Goal: Navigation & Orientation: Understand site structure

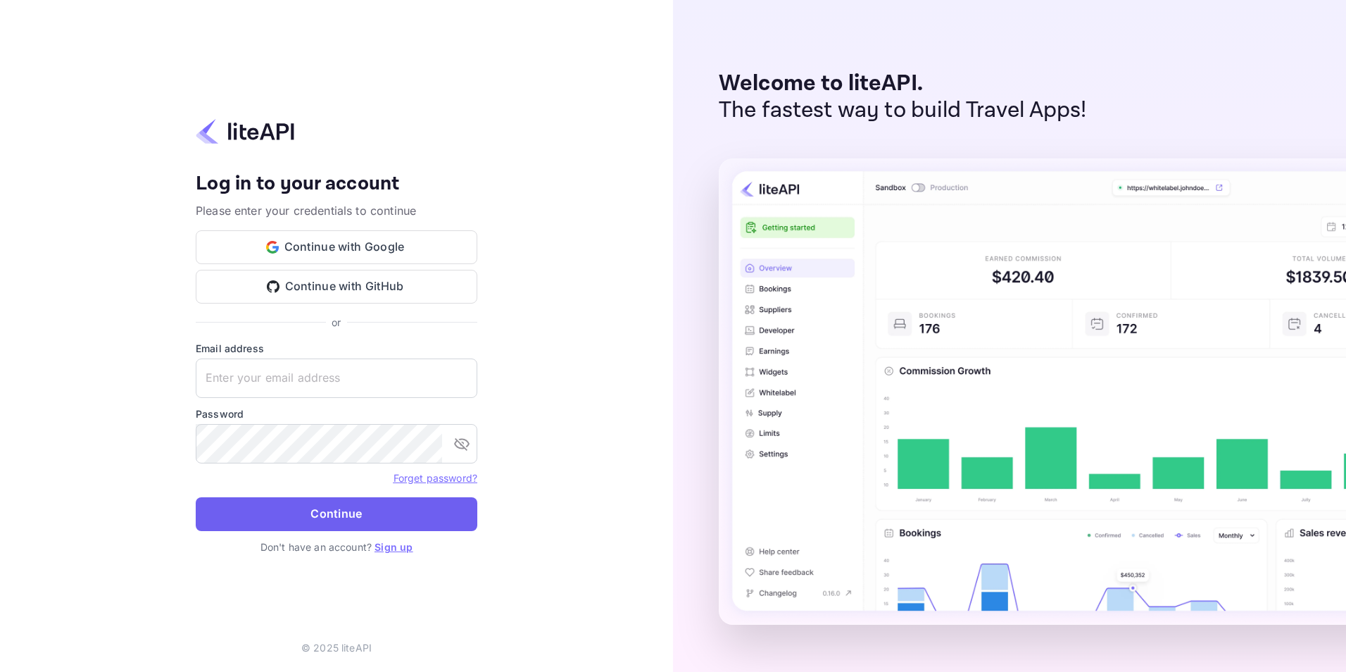
type input "[EMAIL_ADDRESS][DOMAIN_NAME]"
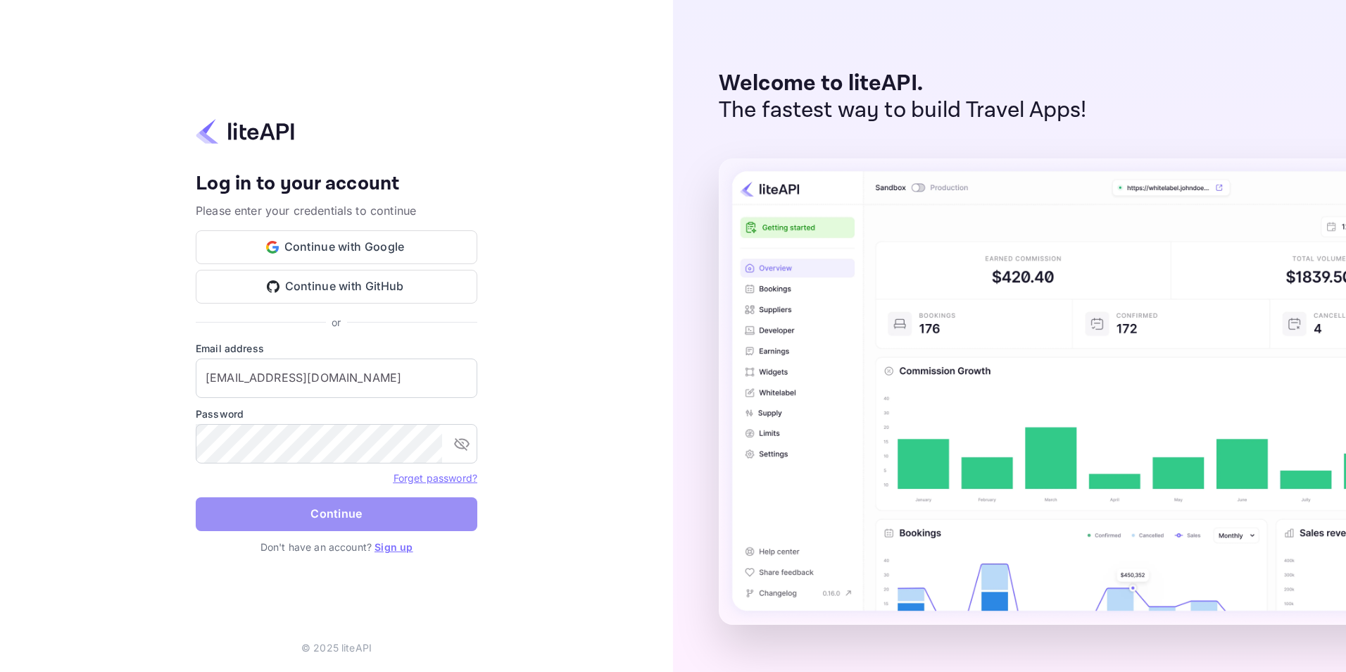
click at [343, 515] on button "Continue" at bounding box center [337, 514] width 282 height 34
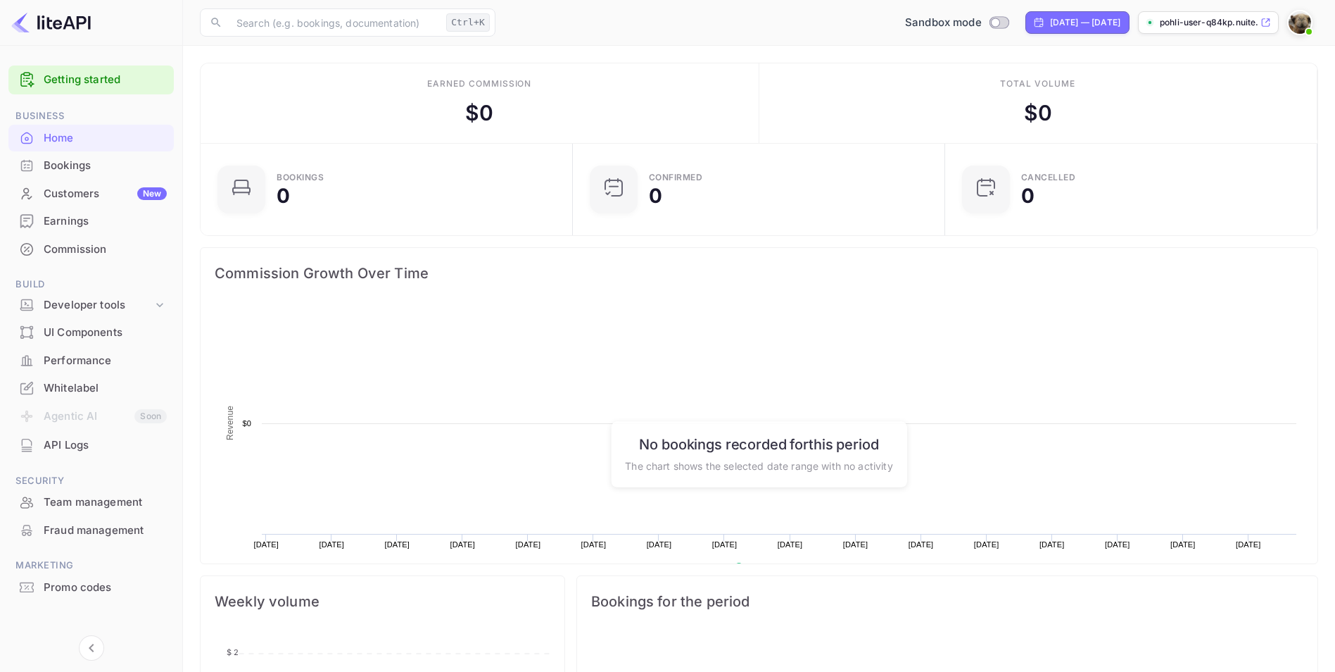
scroll to position [218, 353]
click at [1250, 20] on p "pohli-user-q84kp.nuite..." at bounding box center [1209, 22] width 98 height 13
click at [1307, 20] on img at bounding box center [1300, 22] width 23 height 23
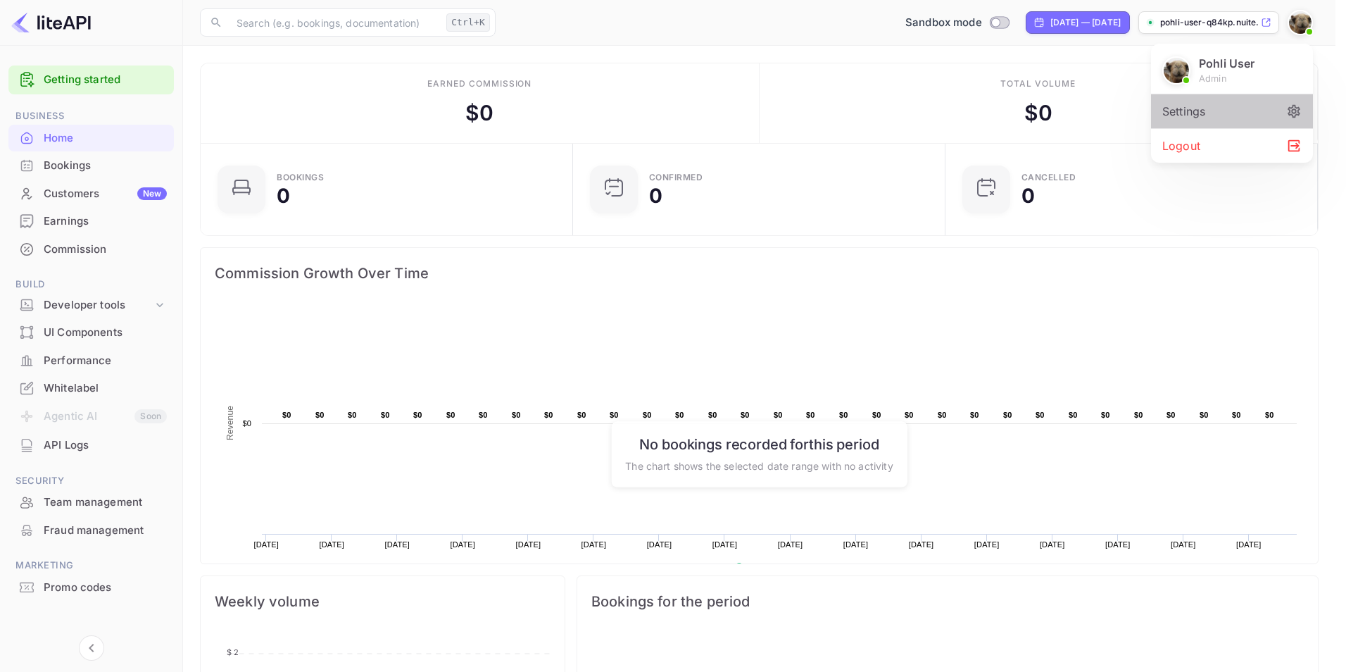
click at [1203, 116] on div "Settings" at bounding box center [1232, 111] width 162 height 34
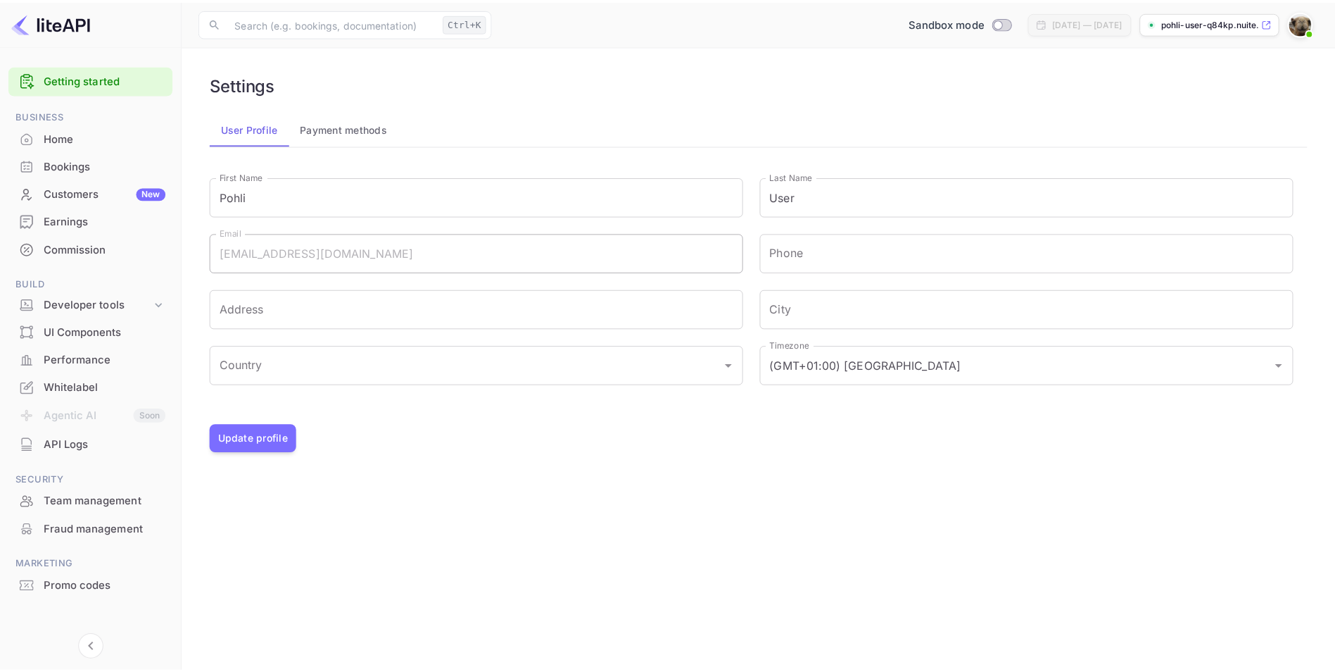
scroll to position [7, 0]
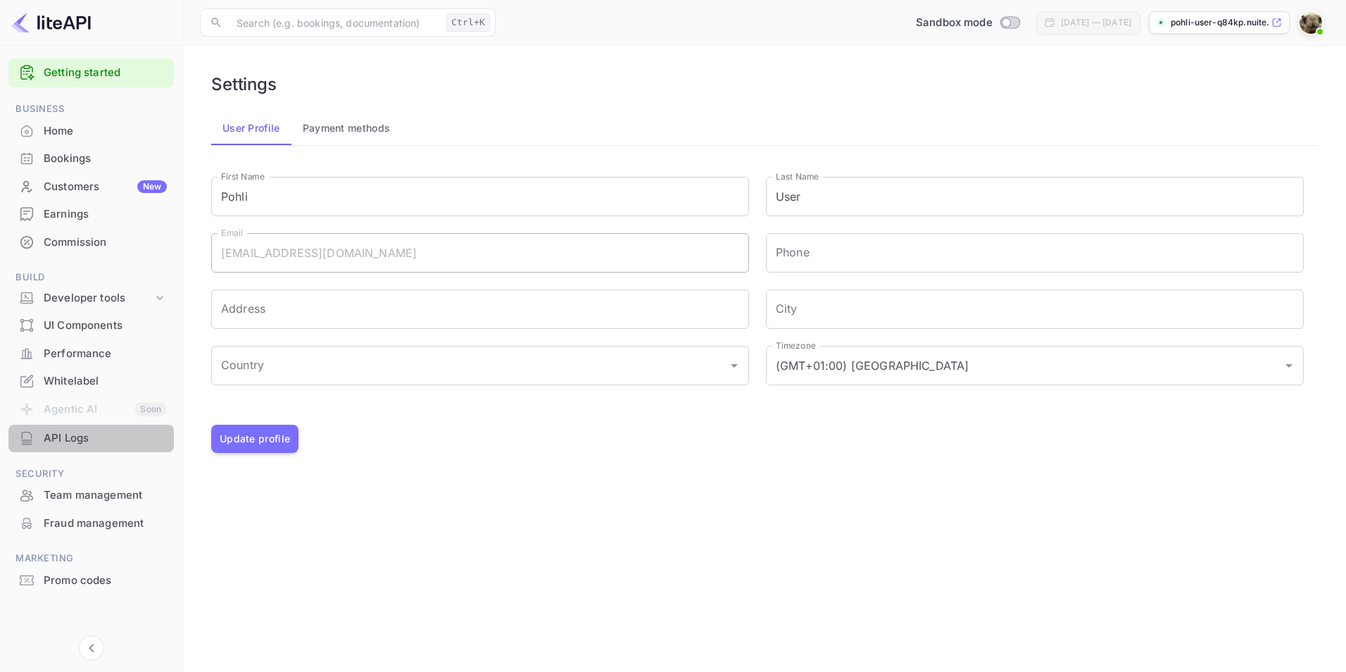
click at [63, 437] on div "API Logs" at bounding box center [105, 438] width 123 height 16
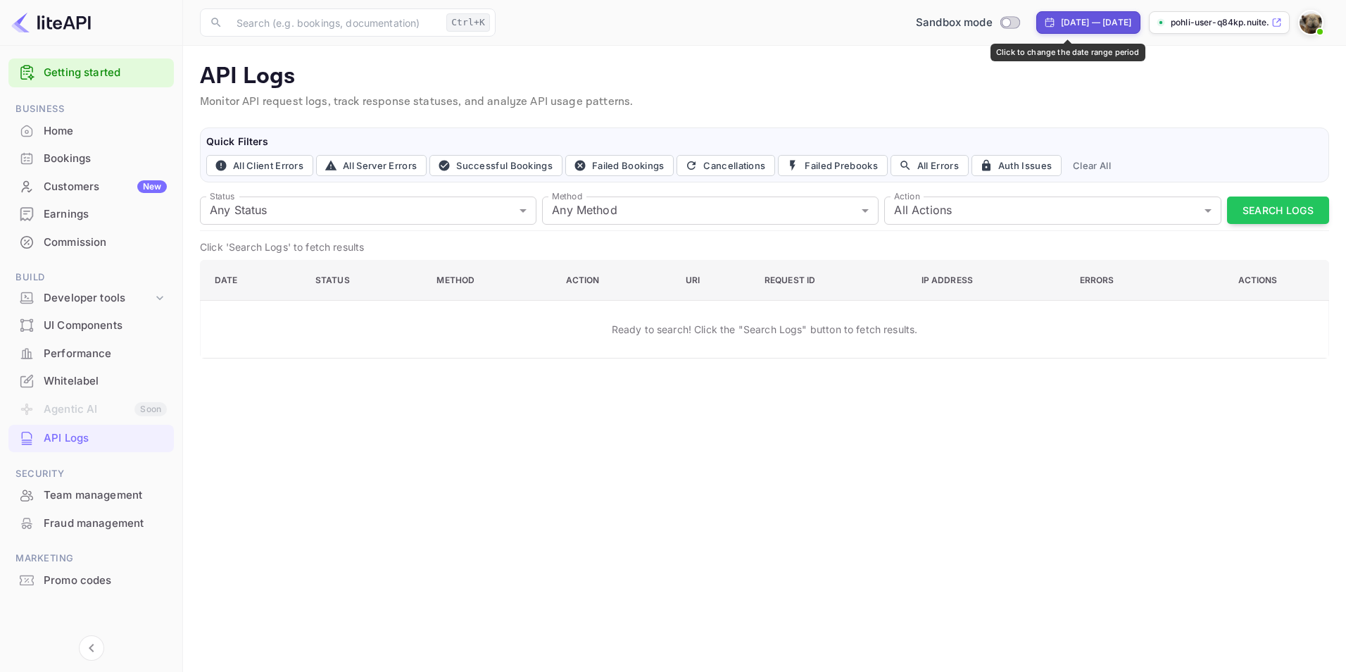
click at [1075, 23] on div "Aug 7, 2025 — Sep 6, 2025" at bounding box center [1096, 22] width 70 height 13
select select "7"
select select "2025"
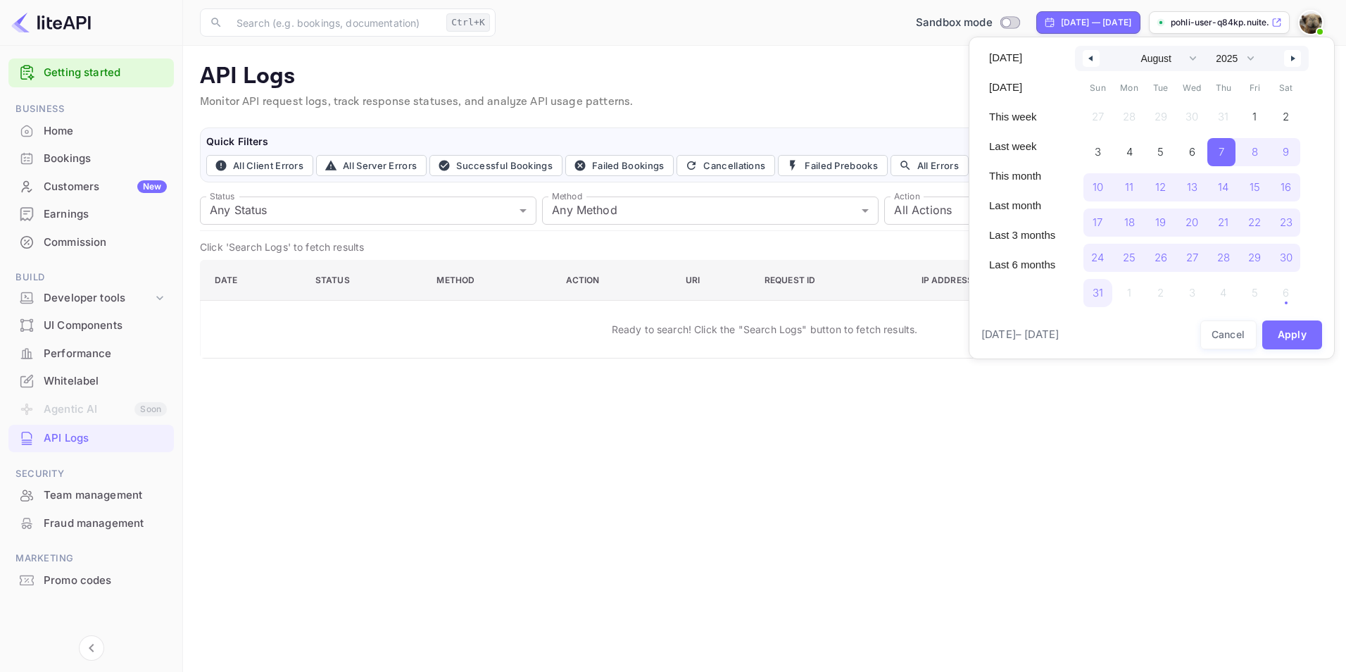
click at [1317, 19] on div at bounding box center [673, 336] width 1346 height 672
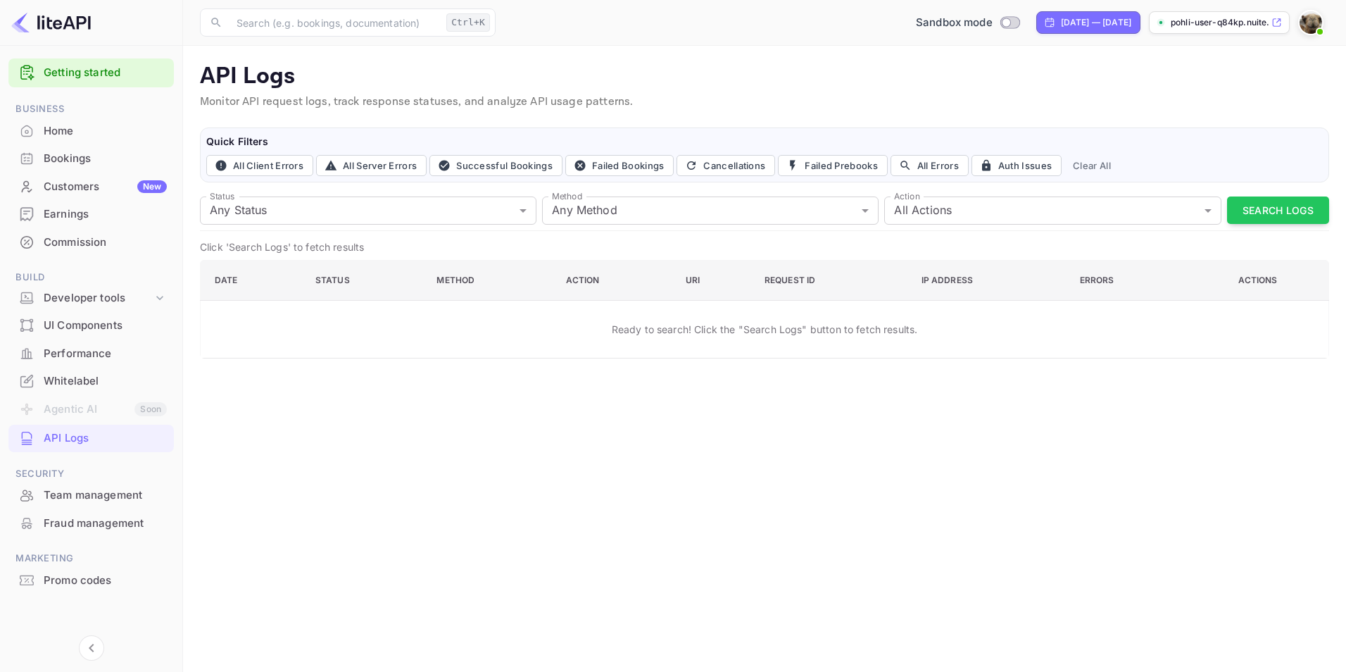
click at [1317, 19] on img at bounding box center [1311, 22] width 23 height 23
click at [90, 65] on div at bounding box center [673, 336] width 1346 height 672
click at [75, 73] on link "Getting started" at bounding box center [105, 73] width 123 height 16
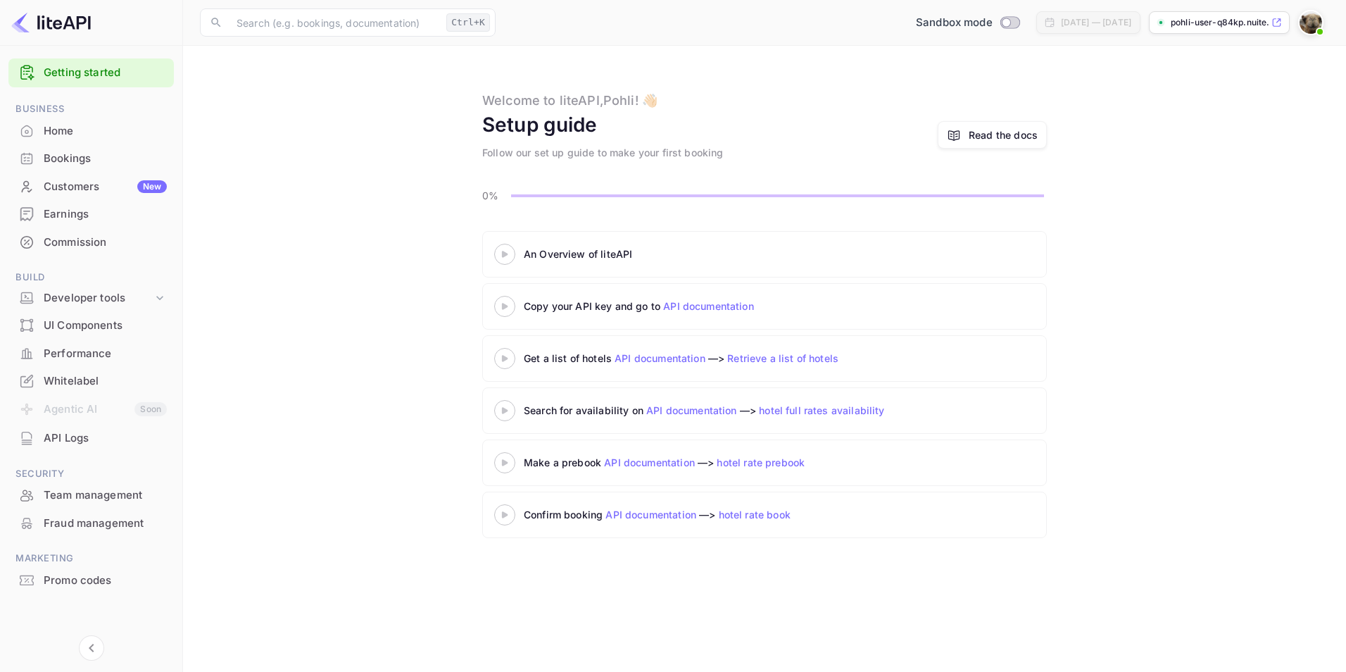
click at [560, 308] on div "Copy your API key and go to API documentation" at bounding box center [700, 305] width 352 height 15
click at [174, 291] on div "Getting started Business Home Bookings Customers New Earnings Commission Build …" at bounding box center [91, 353] width 182 height 600
click at [158, 296] on icon at bounding box center [159, 298] width 7 height 4
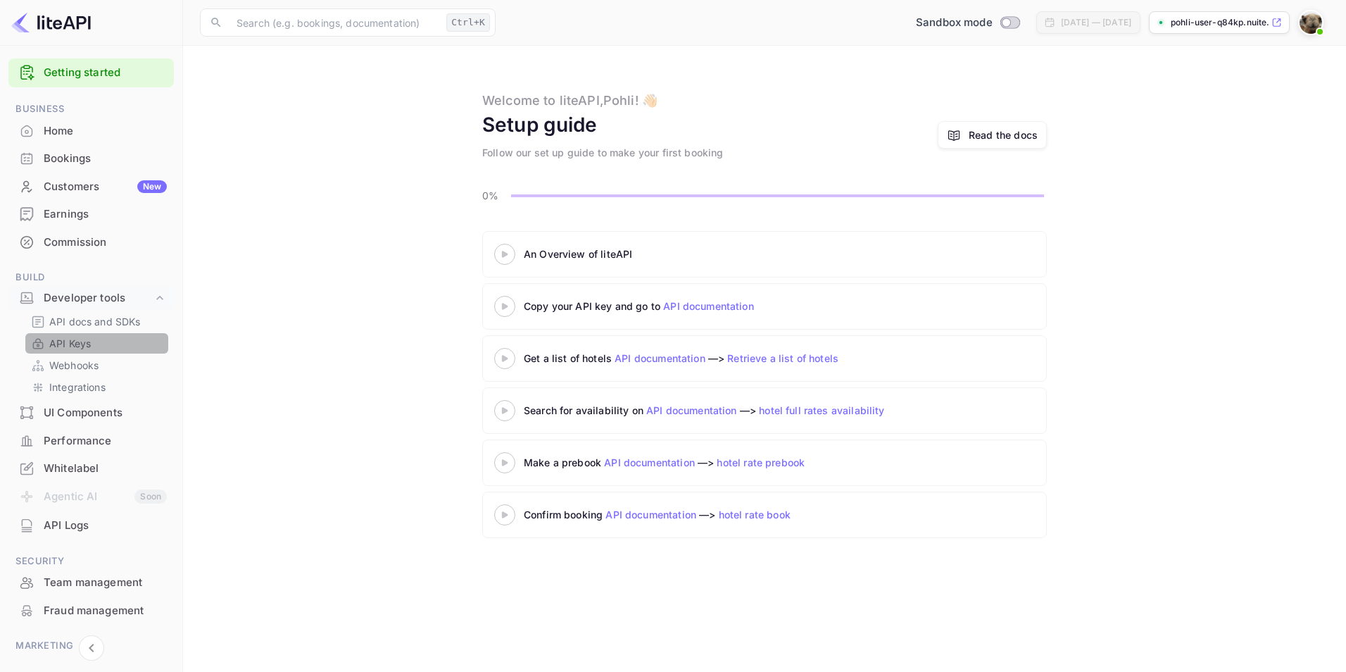
click at [70, 342] on p "API Keys" at bounding box center [70, 343] width 42 height 15
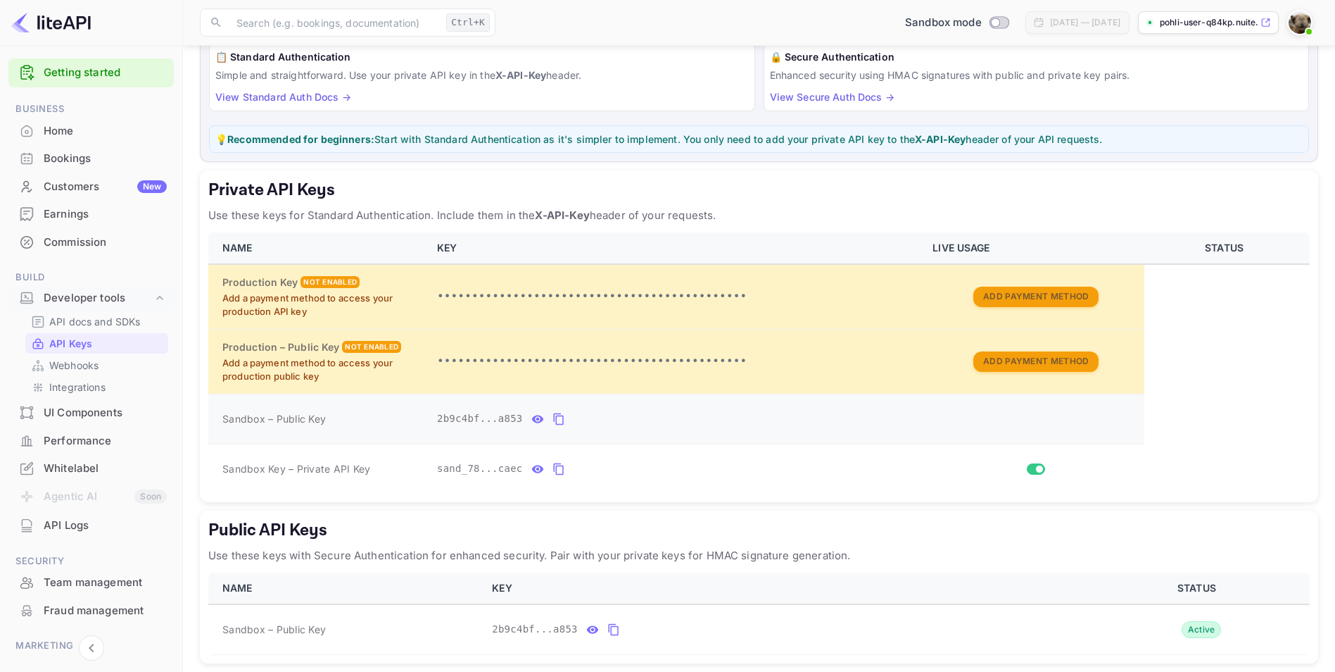
scroll to position [117, 0]
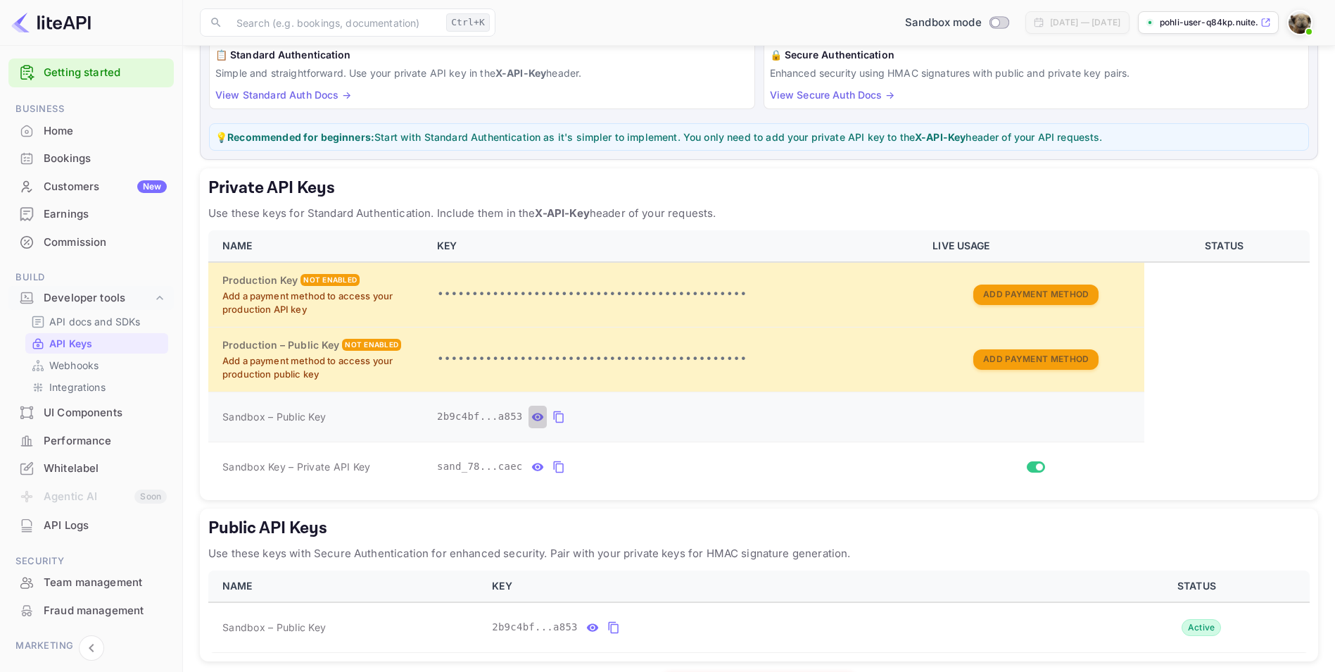
click at [532, 417] on icon "private api keys table" at bounding box center [538, 417] width 12 height 8
click at [686, 413] on icon "private api keys table" at bounding box center [692, 416] width 13 height 17
click at [532, 467] on icon "private api keys table" at bounding box center [538, 467] width 12 height 8
click at [718, 463] on icon "private api keys table" at bounding box center [723, 467] width 10 height 12
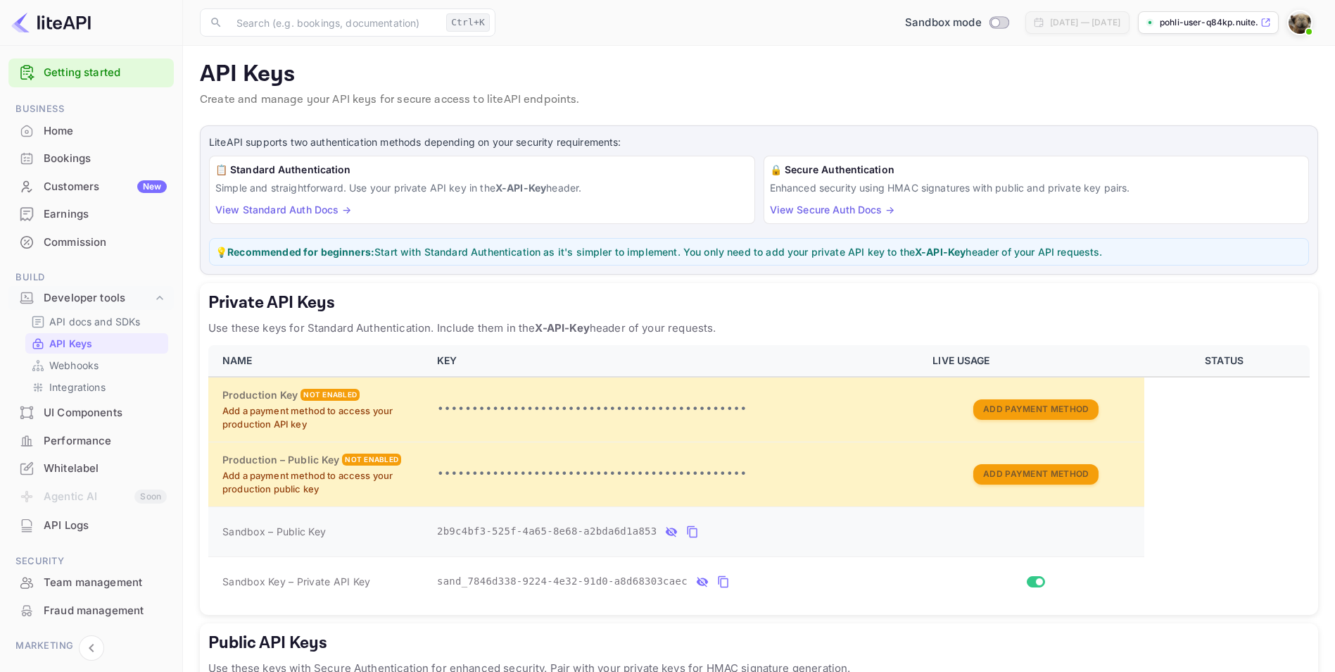
scroll to position [0, 0]
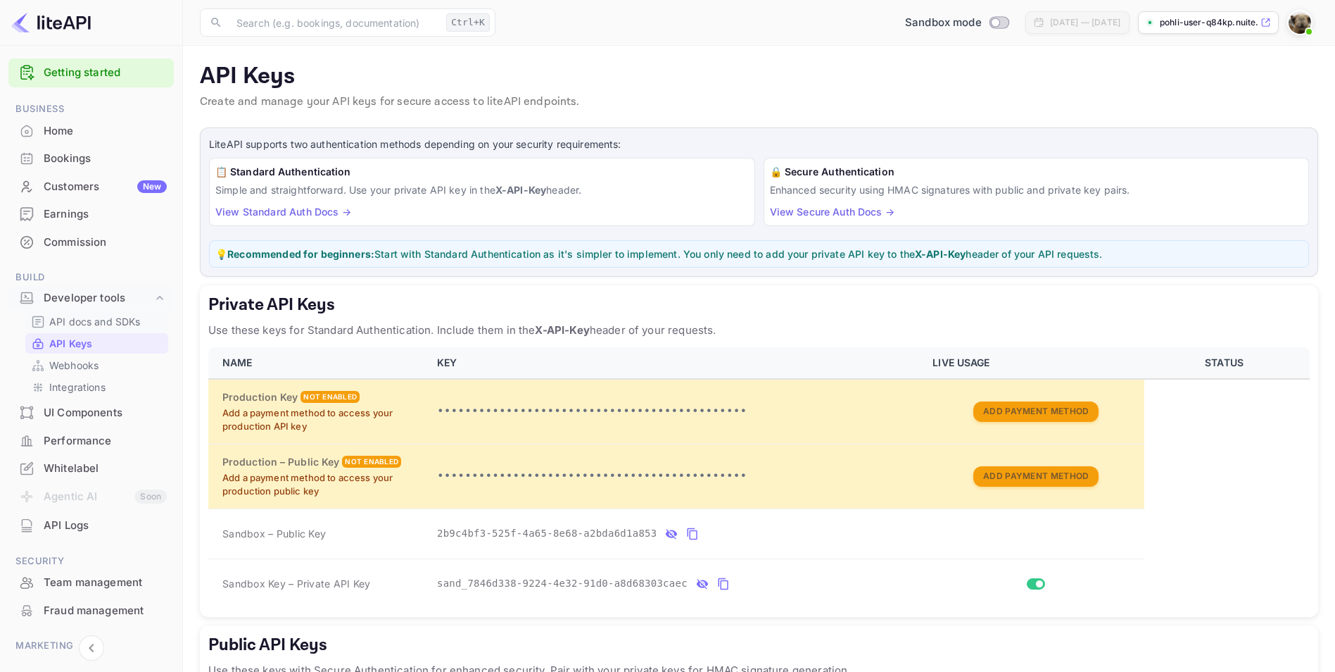
click at [96, 322] on p "API docs and SDKs" at bounding box center [95, 321] width 92 height 15
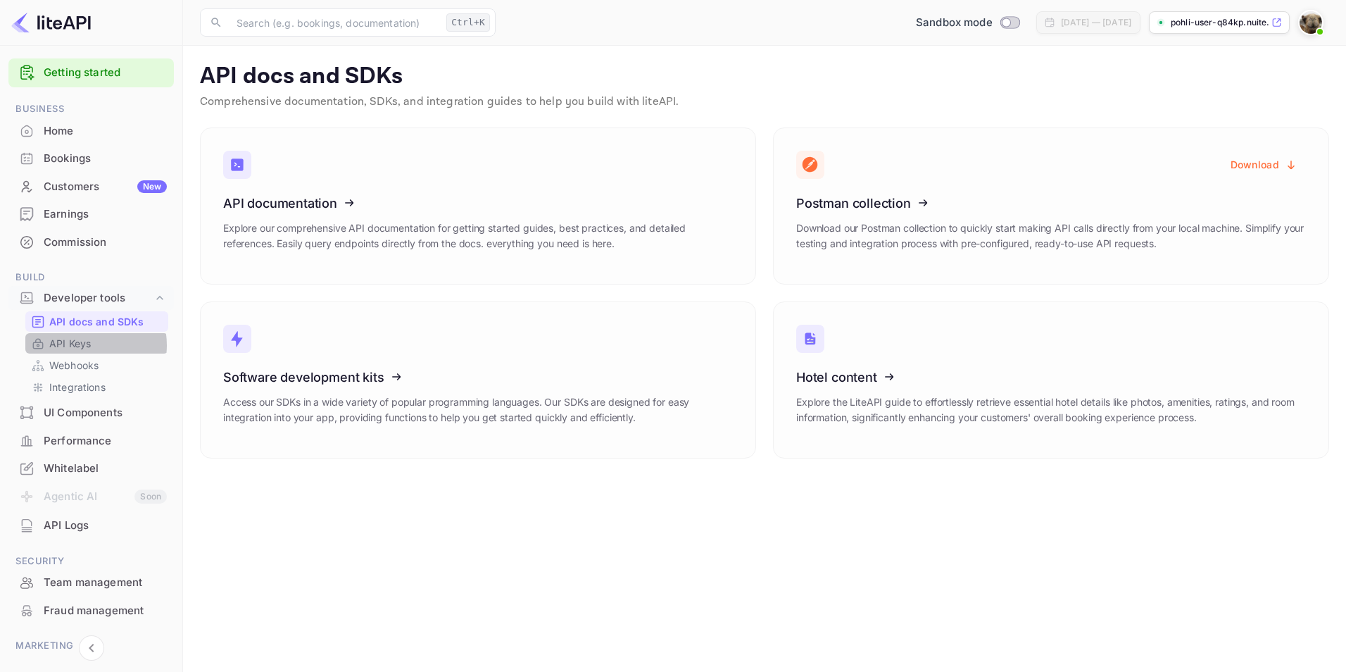
click at [87, 345] on p "API Keys" at bounding box center [70, 343] width 42 height 15
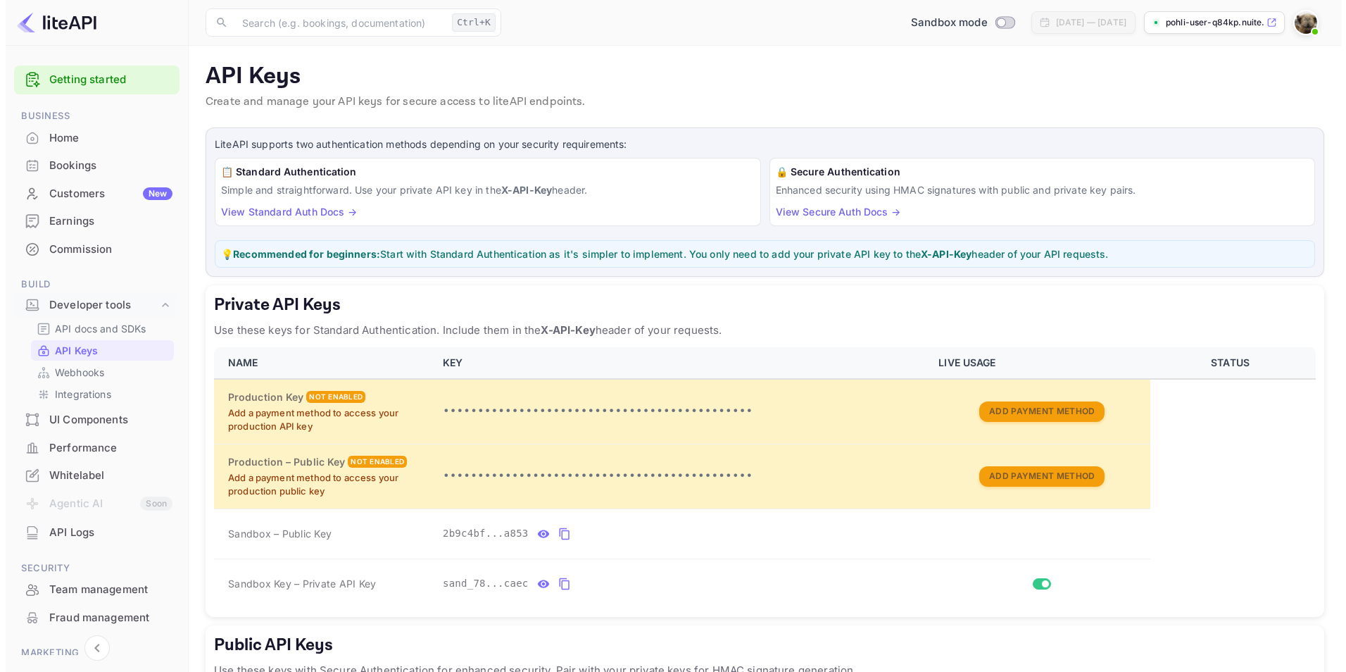
scroll to position [1, 0]
click at [77, 372] on p "Webhooks" at bounding box center [73, 371] width 49 height 15
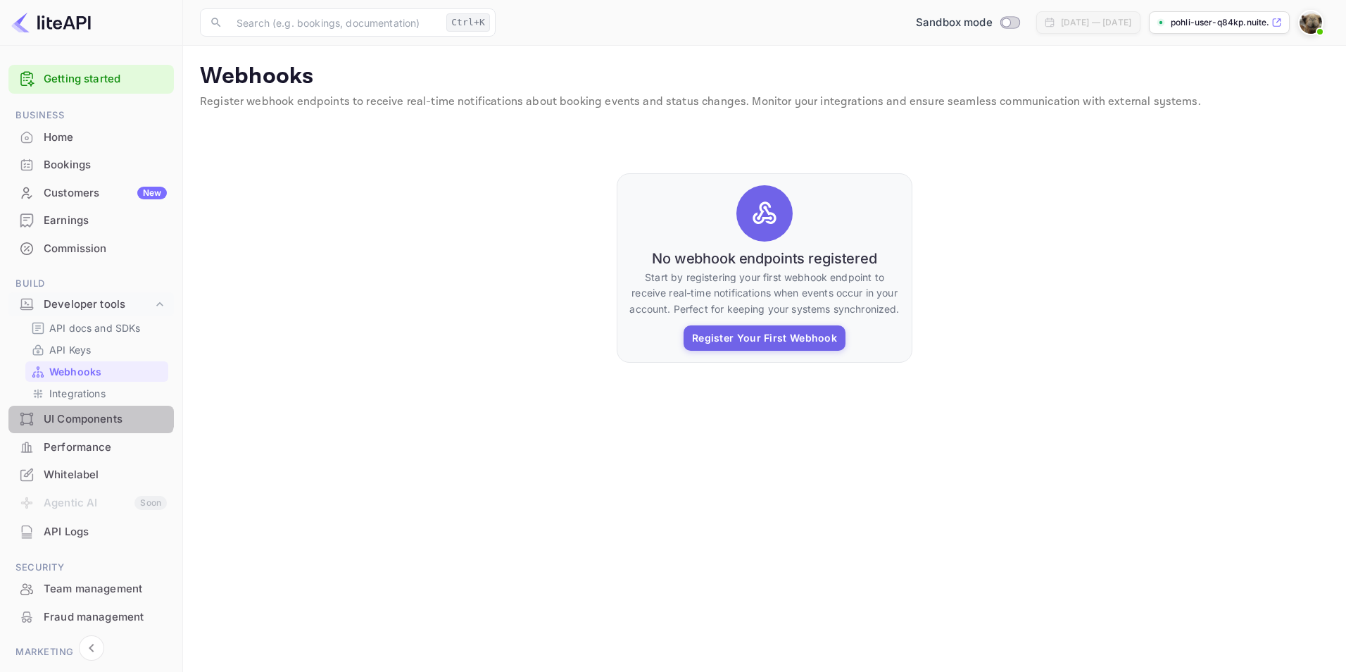
click at [87, 407] on div "UI Components" at bounding box center [90, 418] width 165 height 27
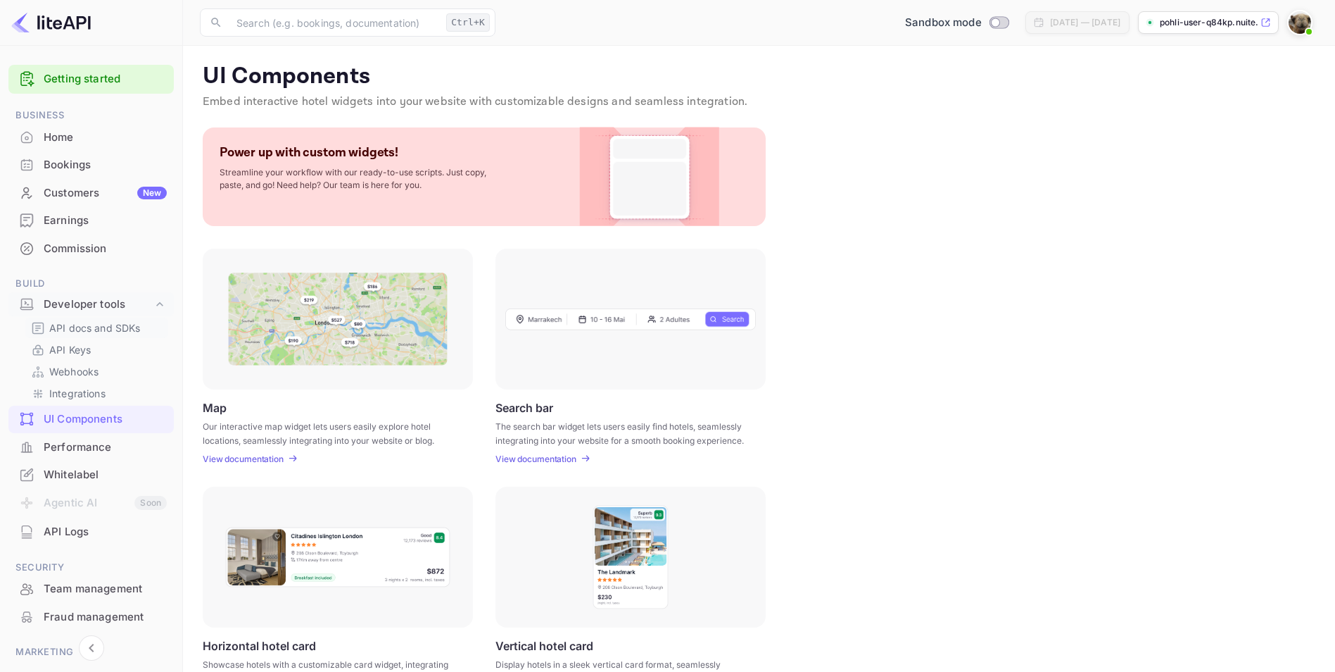
click at [113, 333] on p "API docs and SDKs" at bounding box center [95, 327] width 92 height 15
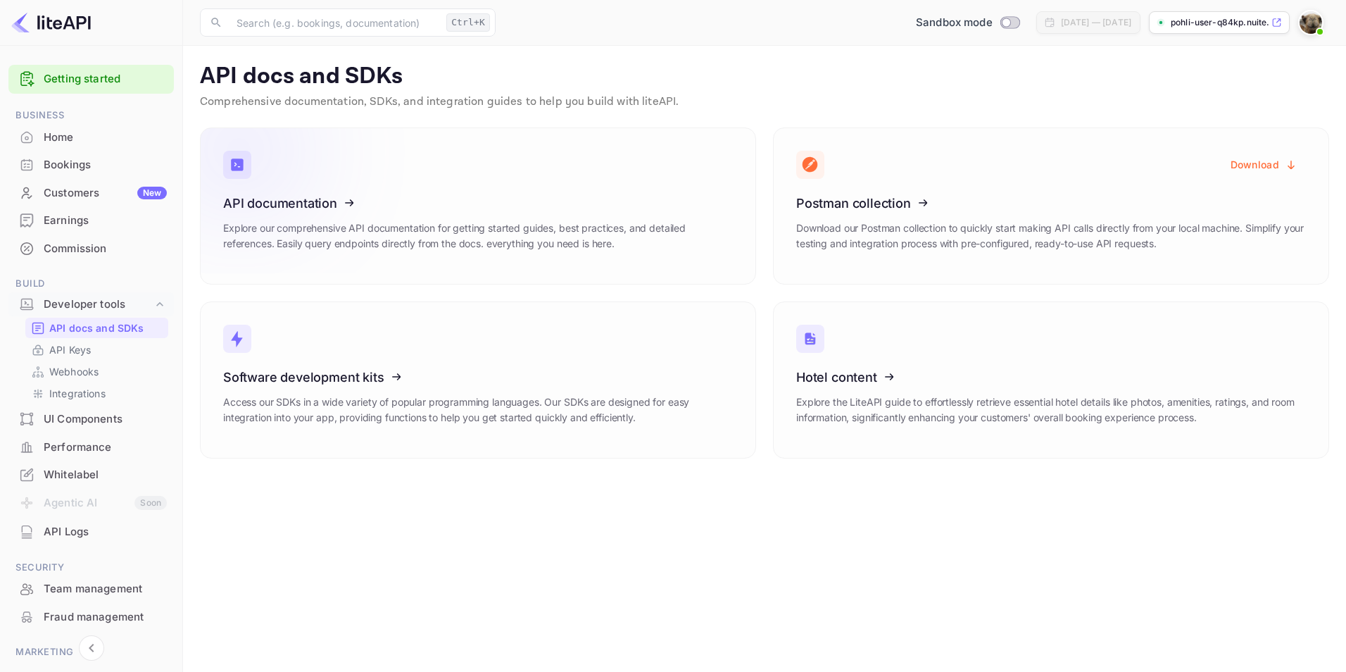
click at [304, 218] on icon at bounding box center [310, 200] width 219 height 145
